Goal: Answer question/provide support

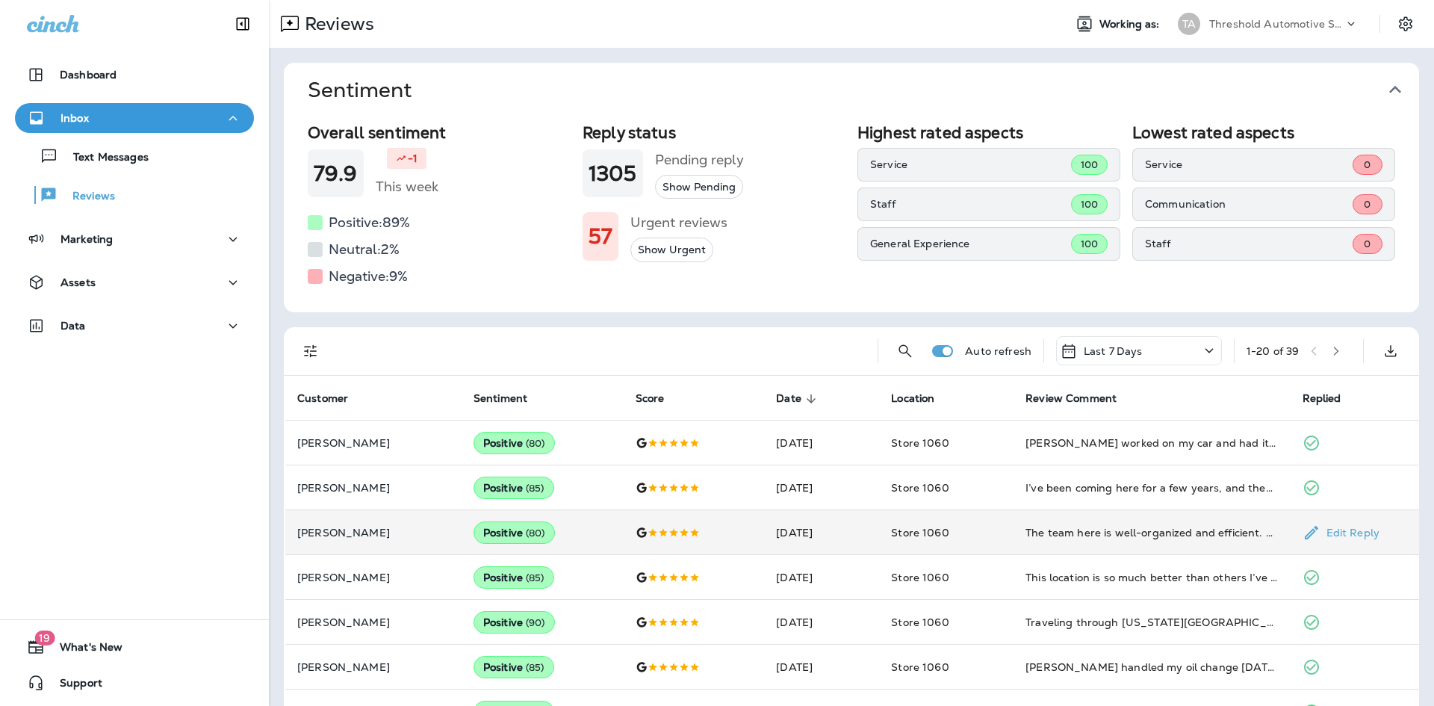
scroll to position [299, 0]
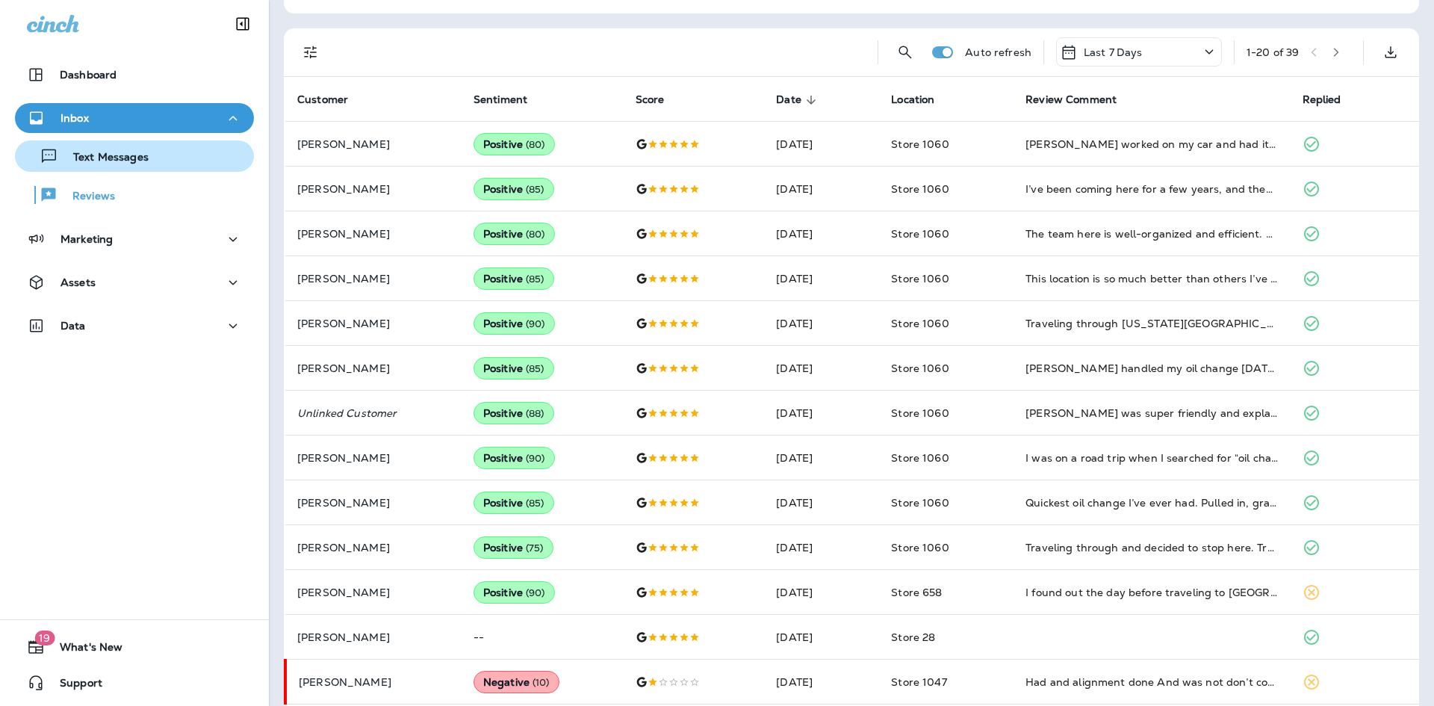
click at [135, 155] on p "Text Messages" at bounding box center [103, 158] width 90 height 14
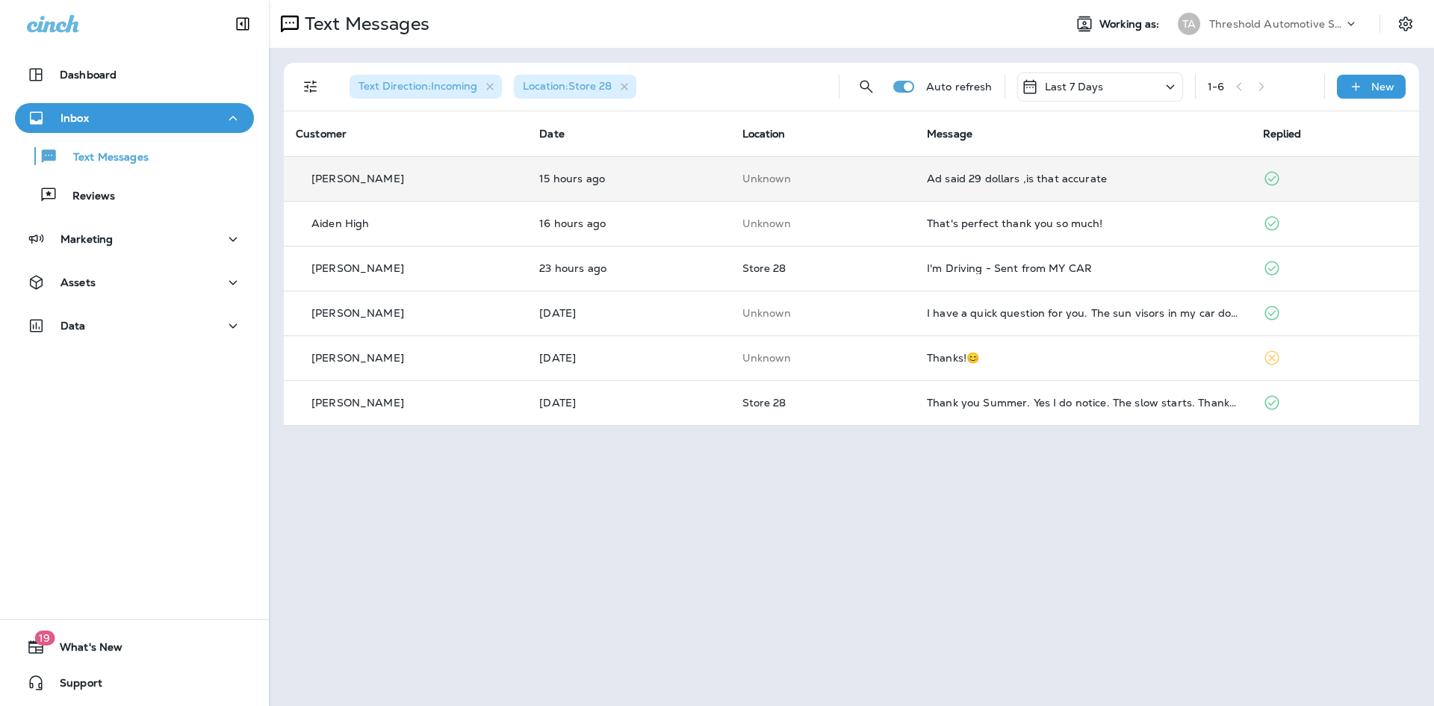
click at [1134, 187] on td "Ad said 29 dollars ,is that accurate" at bounding box center [1083, 178] width 336 height 45
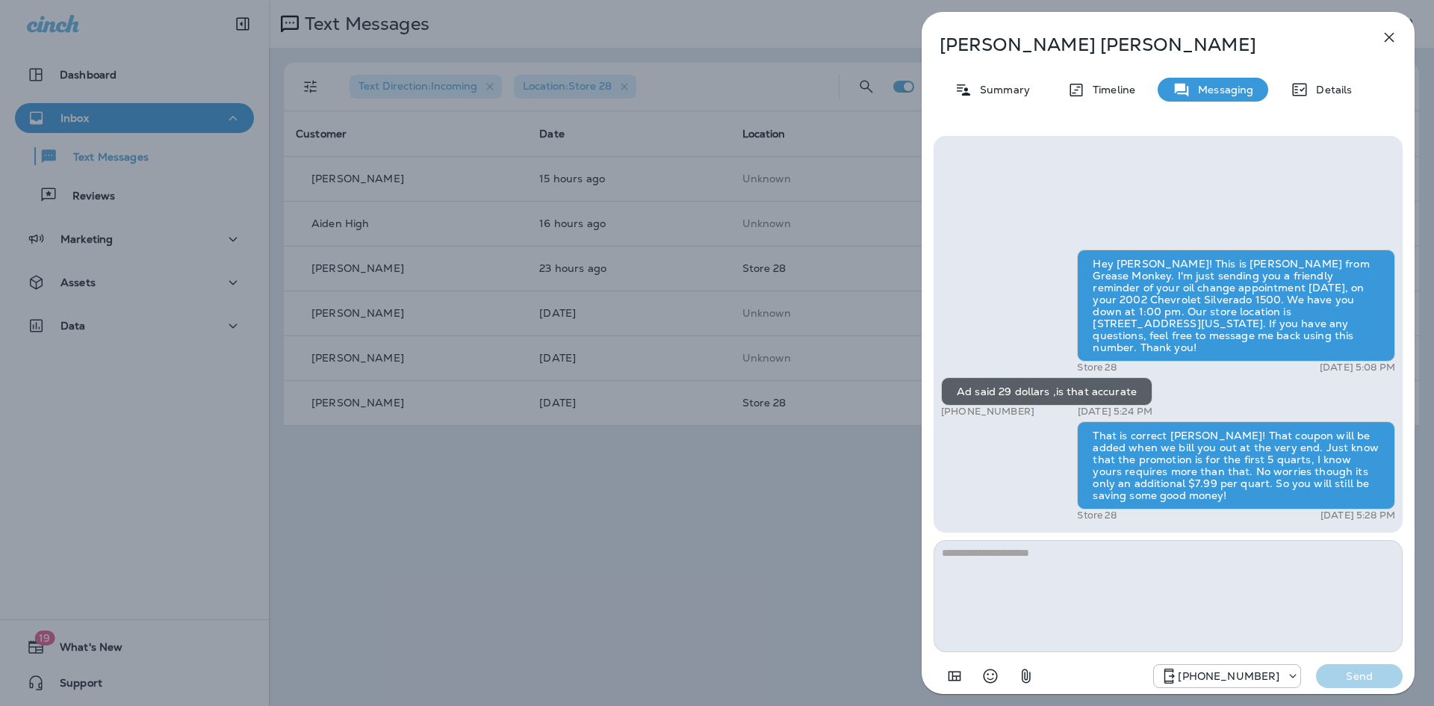
click at [1385, 34] on icon "button" at bounding box center [1389, 37] width 18 height 18
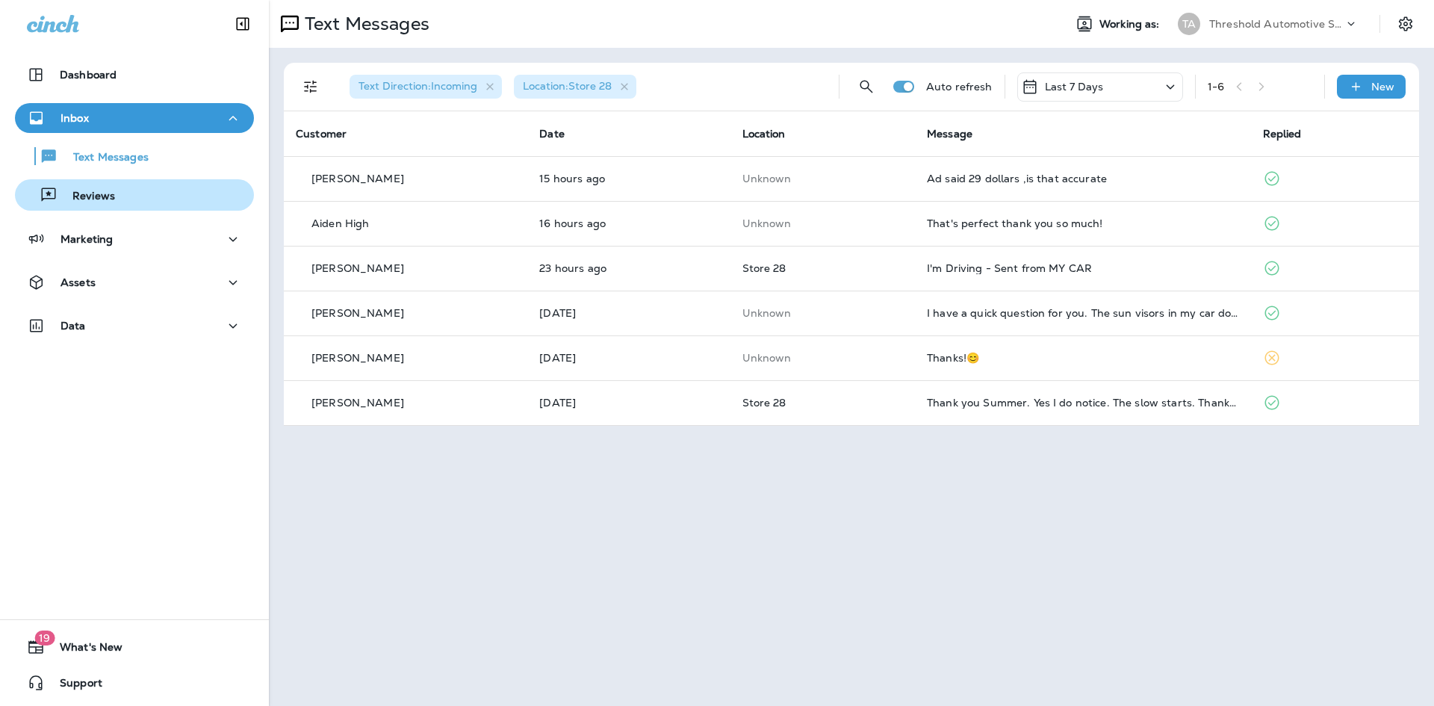
click at [123, 199] on div "Reviews" at bounding box center [134, 195] width 227 height 22
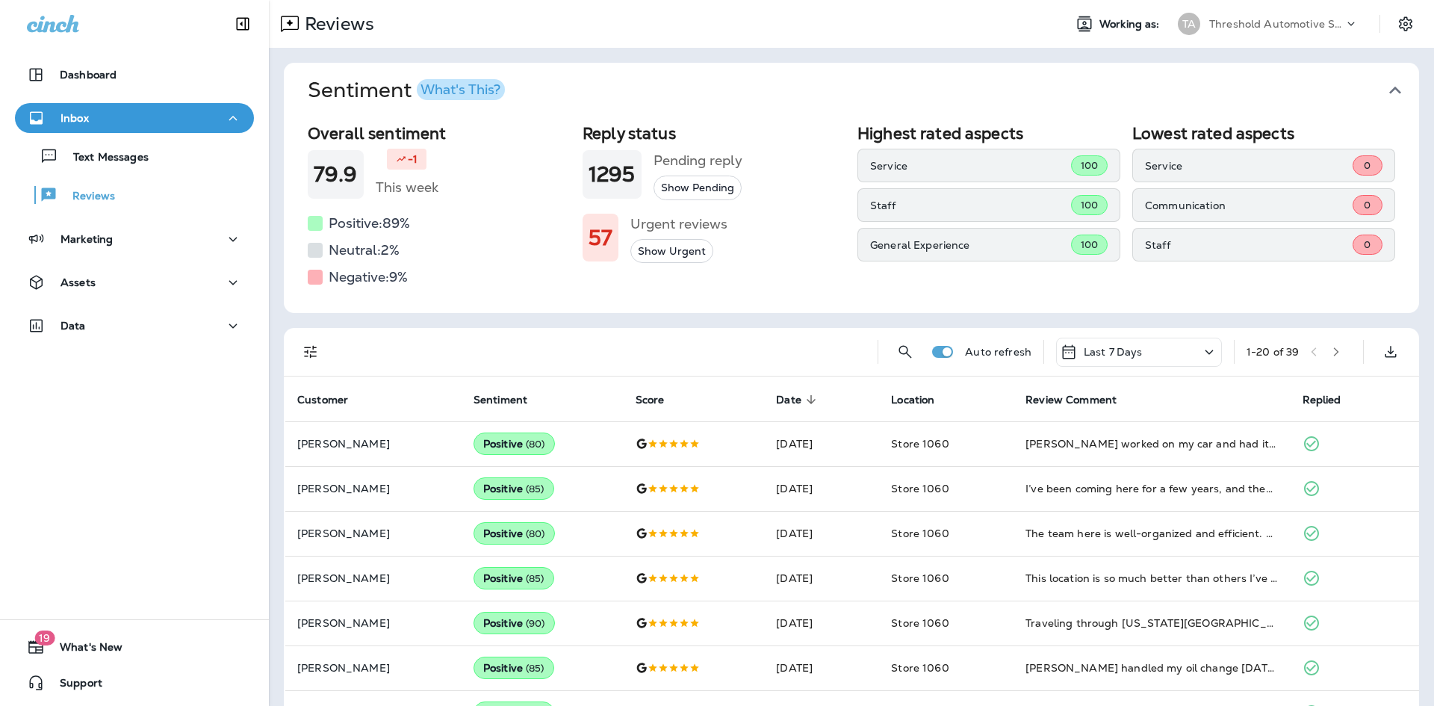
click at [1389, 81] on icon "button" at bounding box center [1395, 90] width 24 height 24
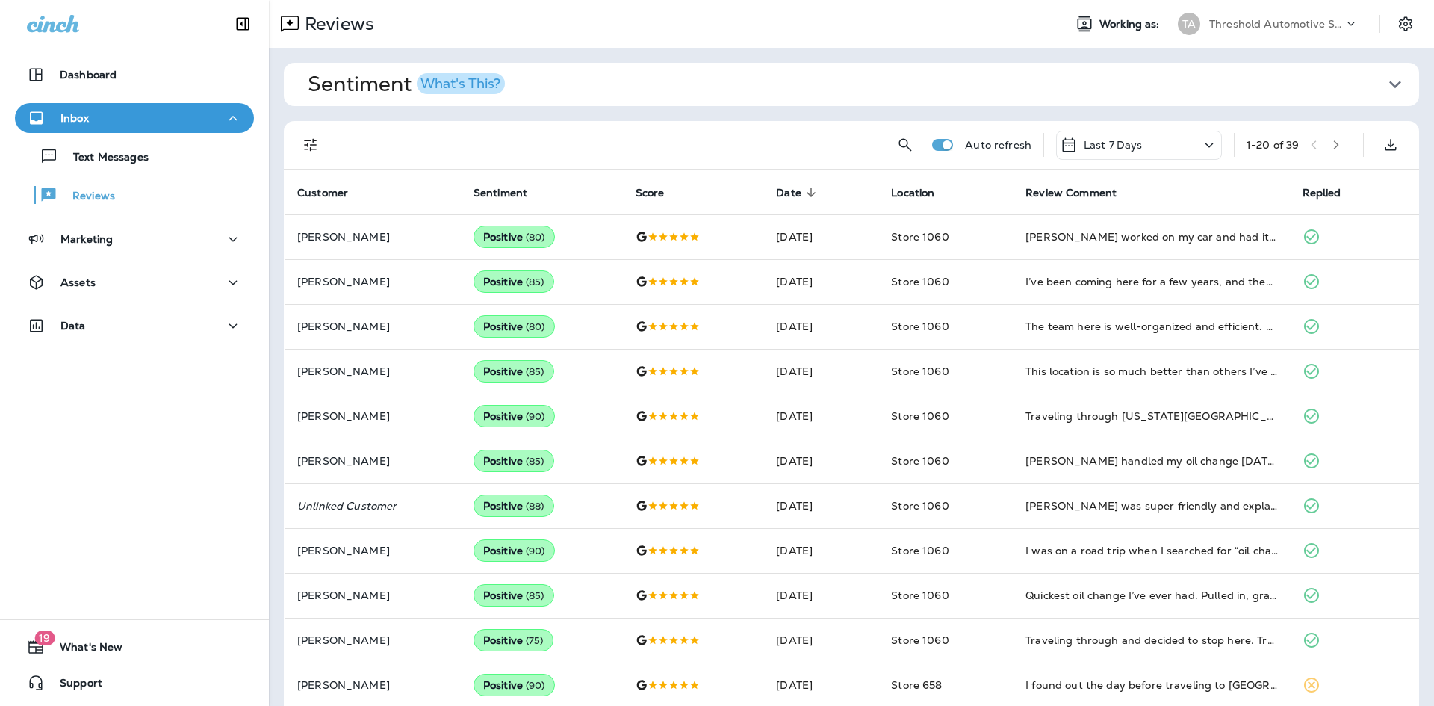
click at [309, 139] on icon "Filters" at bounding box center [311, 145] width 18 height 18
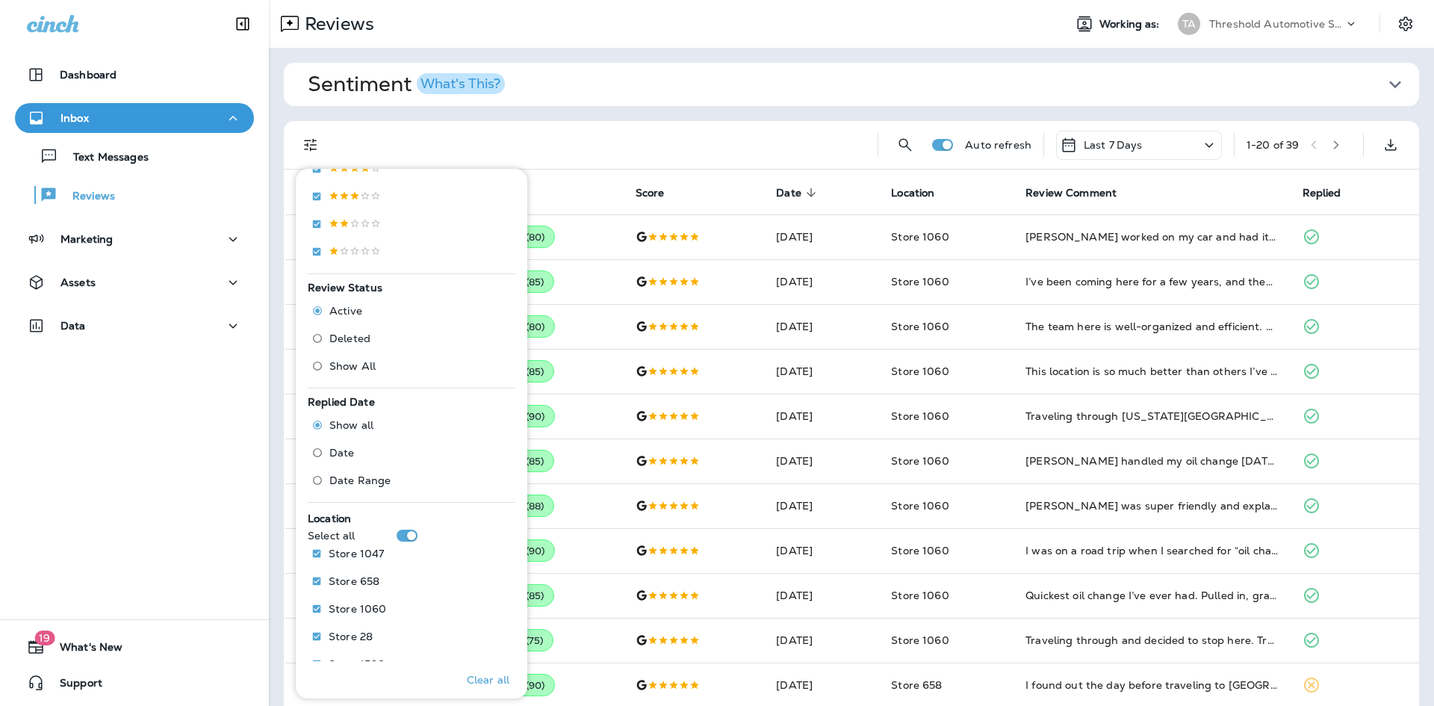
scroll to position [410, 0]
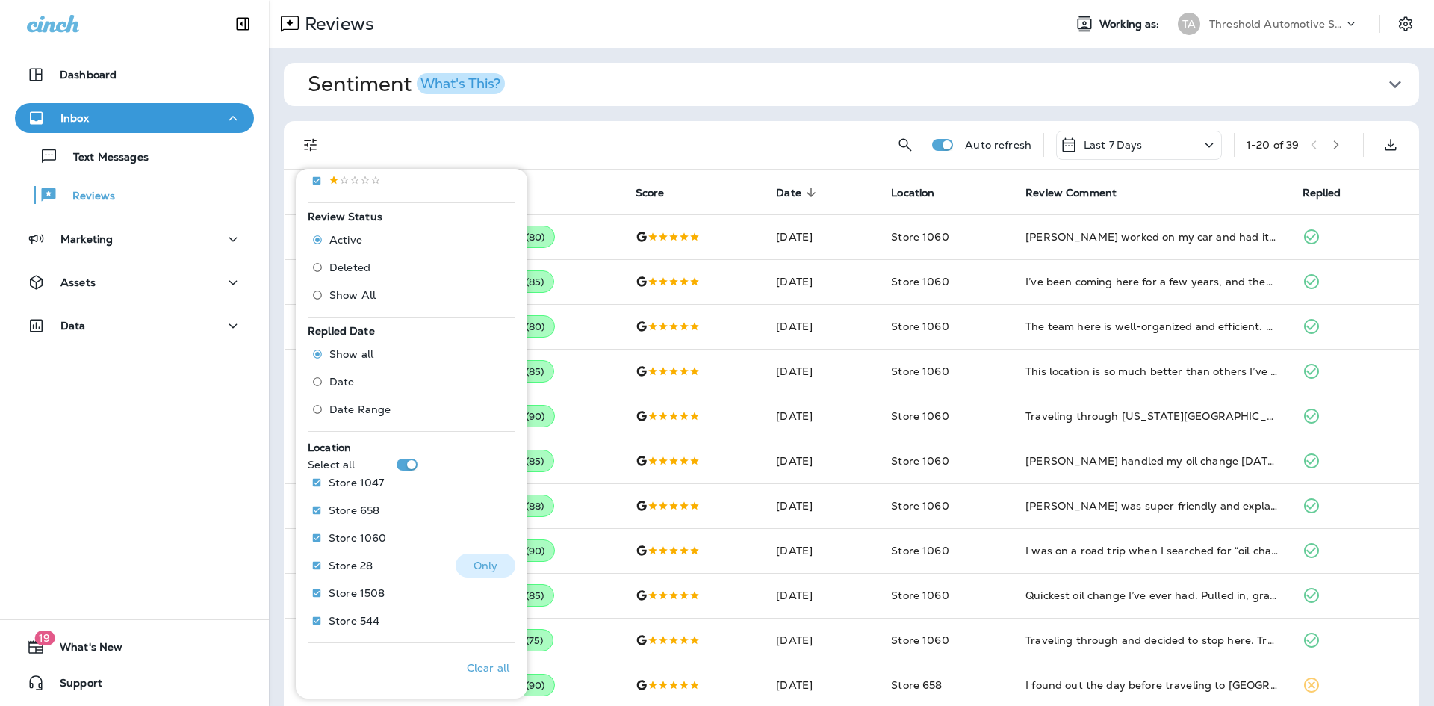
click at [474, 570] on p "Only" at bounding box center [486, 565] width 25 height 12
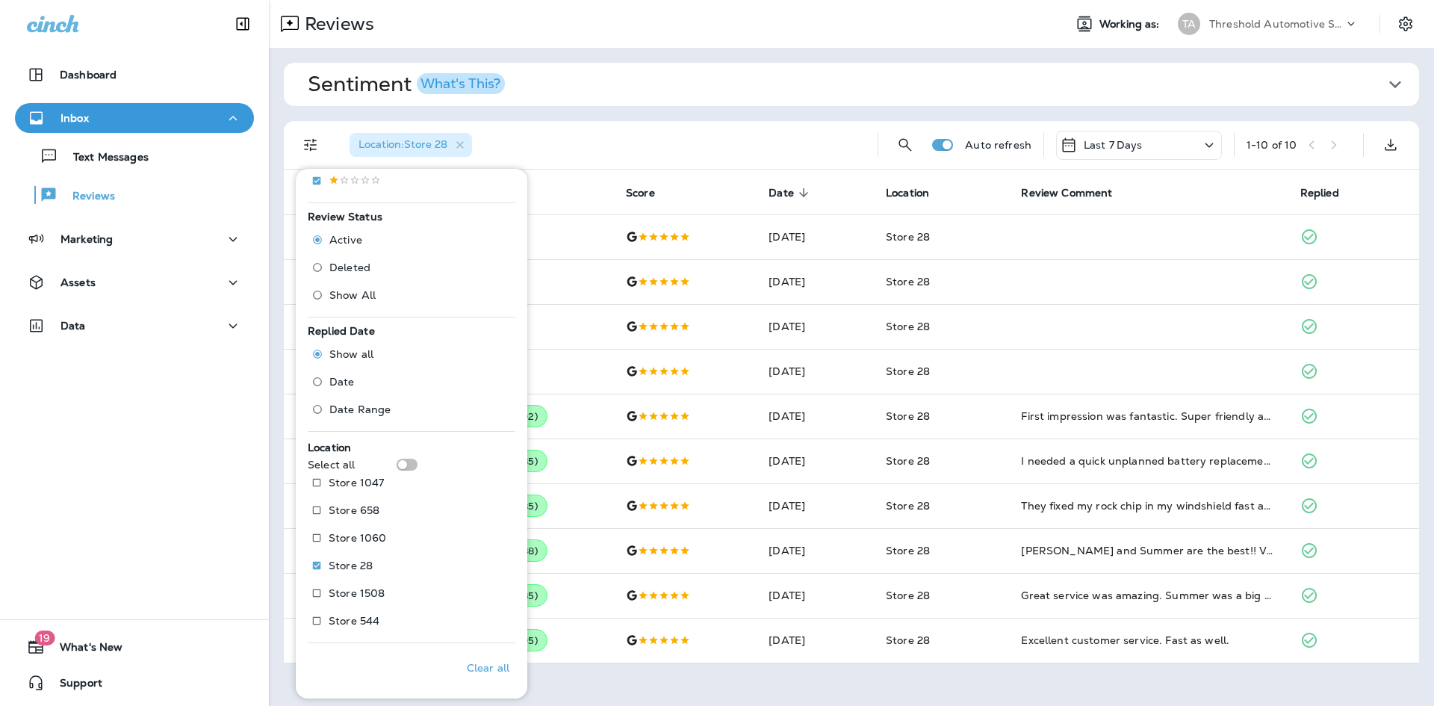
click at [855, 70] on button "Sentiment What's This?" at bounding box center [863, 84] width 1135 height 43
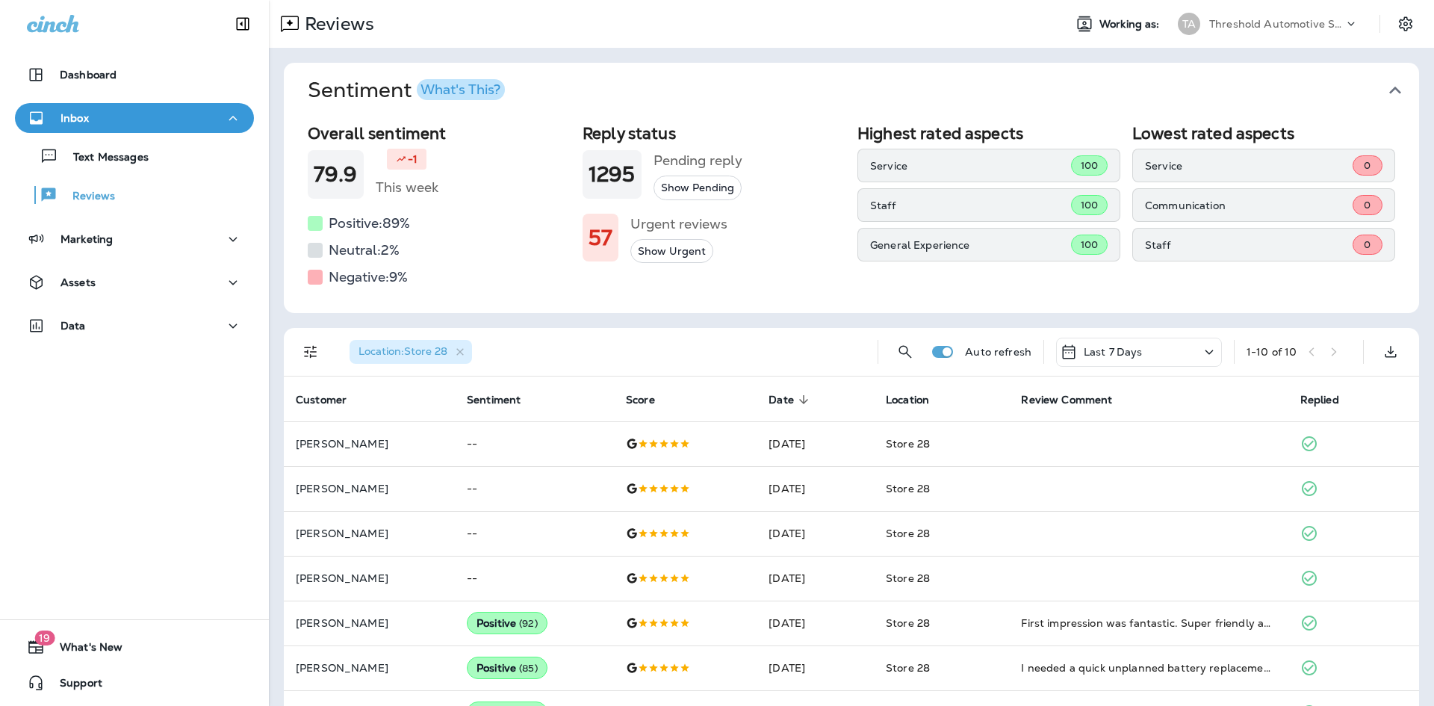
click at [1390, 92] on icon "button" at bounding box center [1395, 90] width 24 height 24
